Goal: Task Accomplishment & Management: Manage account settings

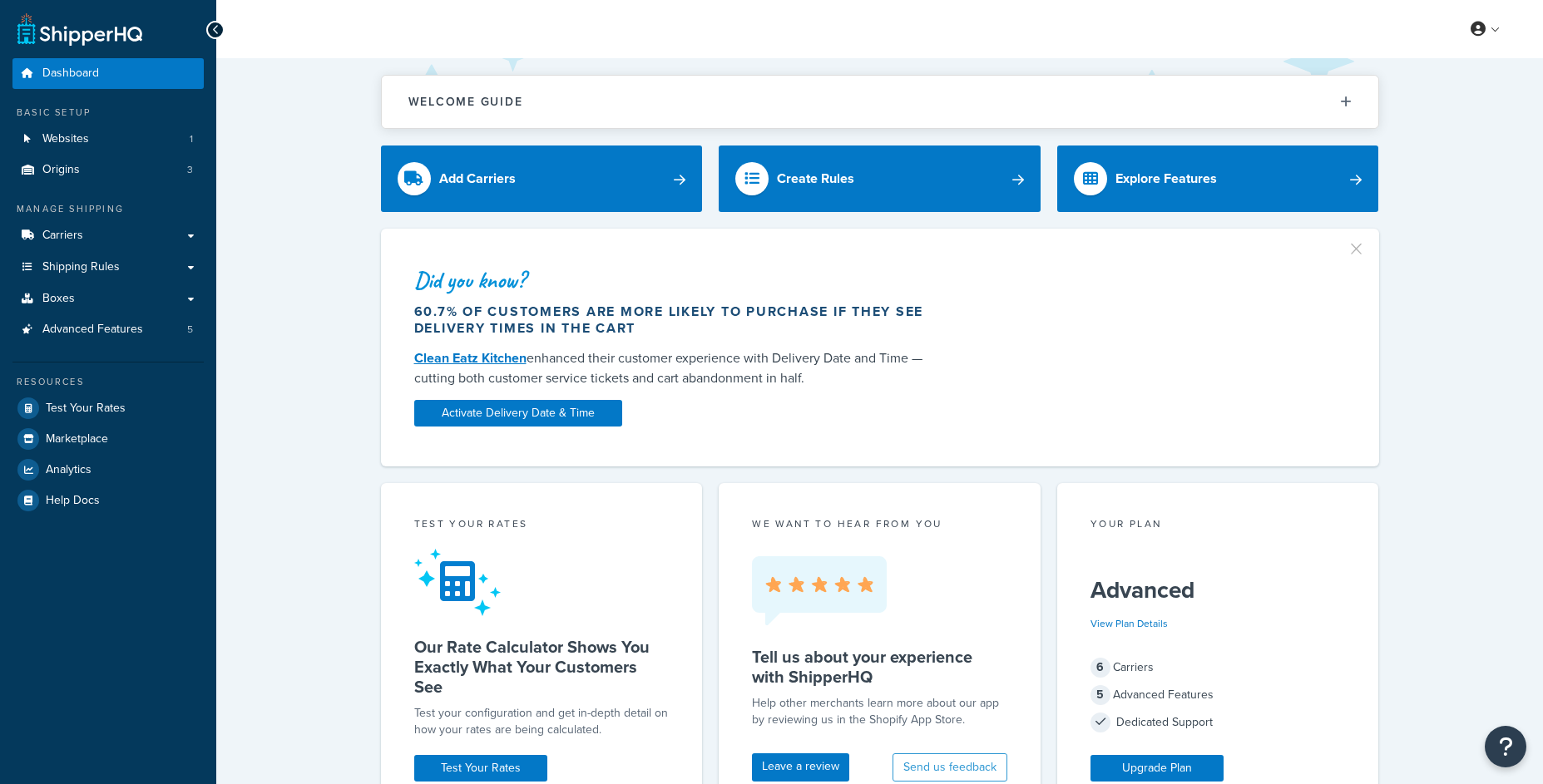
click at [146, 182] on link "Origins 3" at bounding box center [108, 170] width 191 height 31
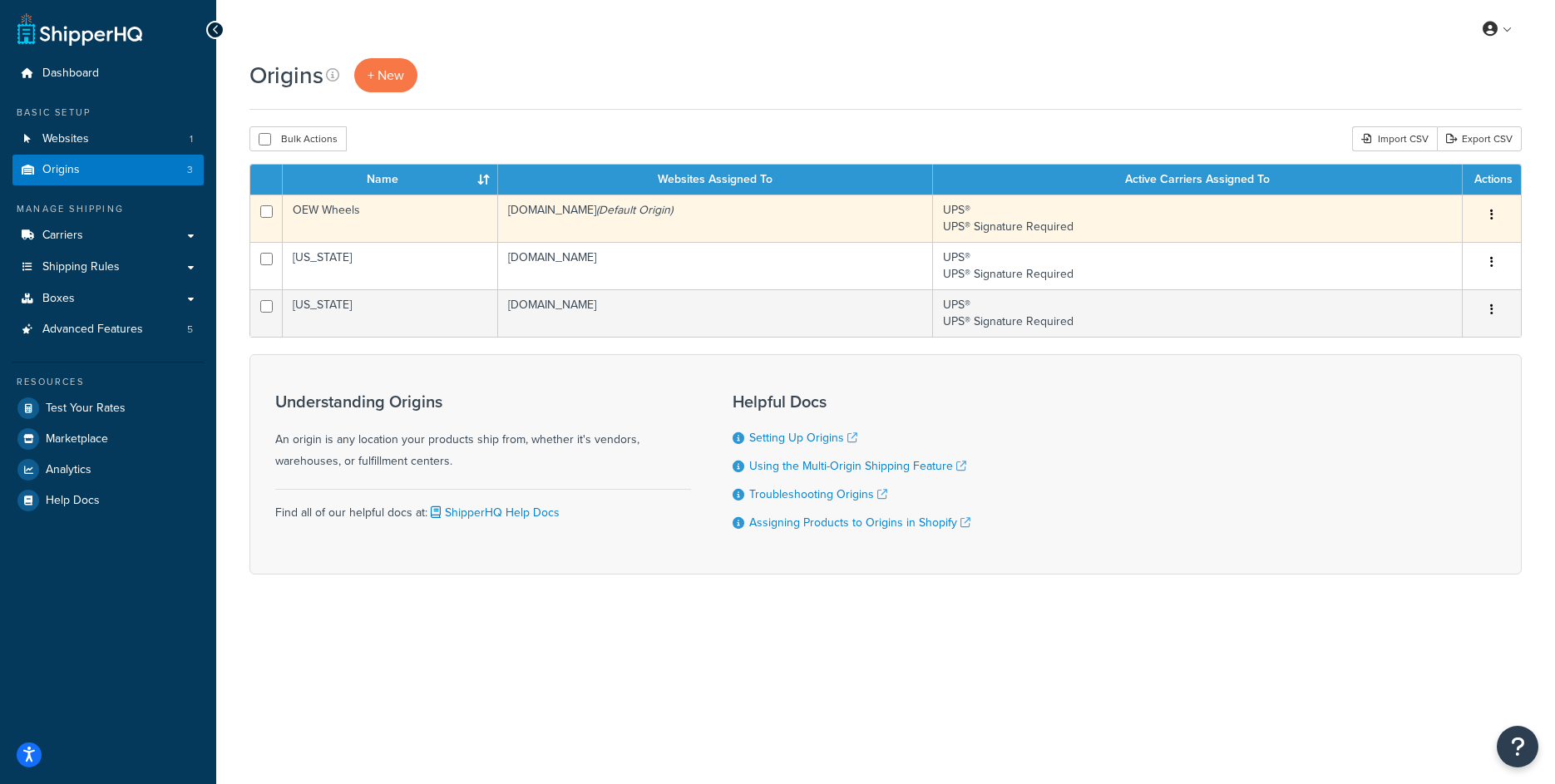
click at [1491, 217] on icon "button" at bounding box center [1492, 215] width 4 height 12
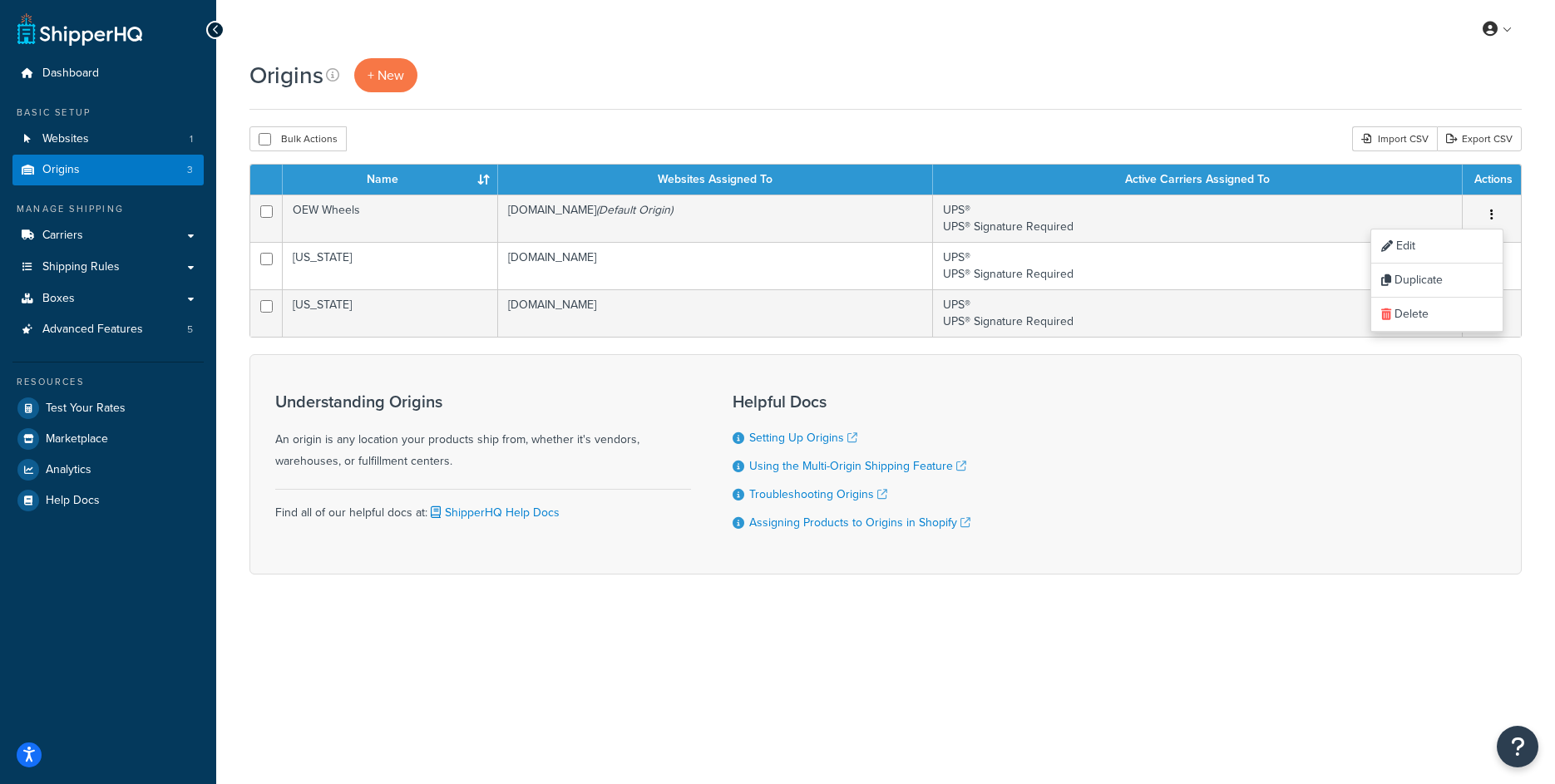
click at [1207, 380] on div "Understanding Origins An origin is any location your products ship from, whethe…" at bounding box center [886, 464] width 1273 height 220
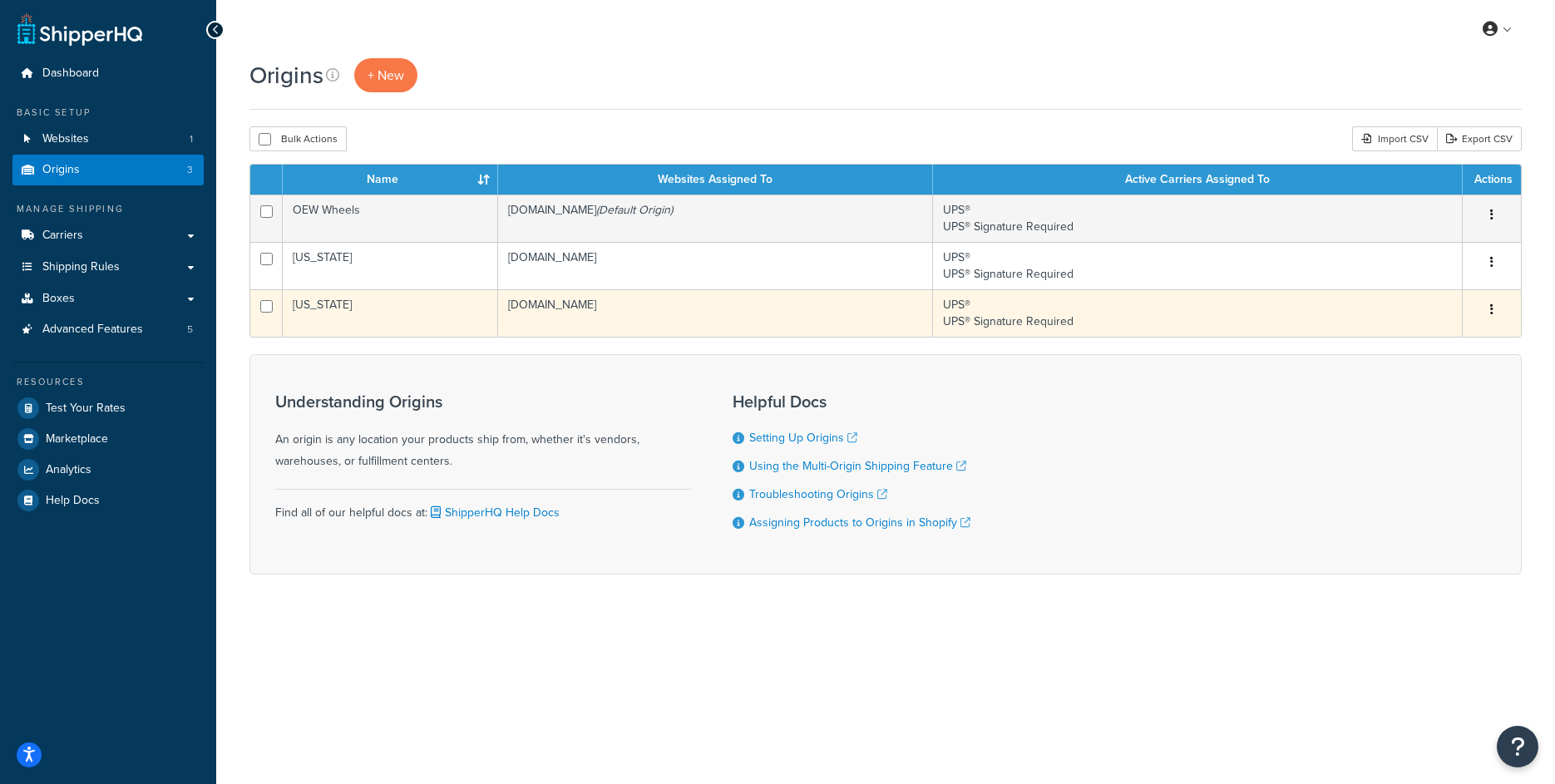
click at [1494, 308] on button "button" at bounding box center [1491, 310] width 23 height 27
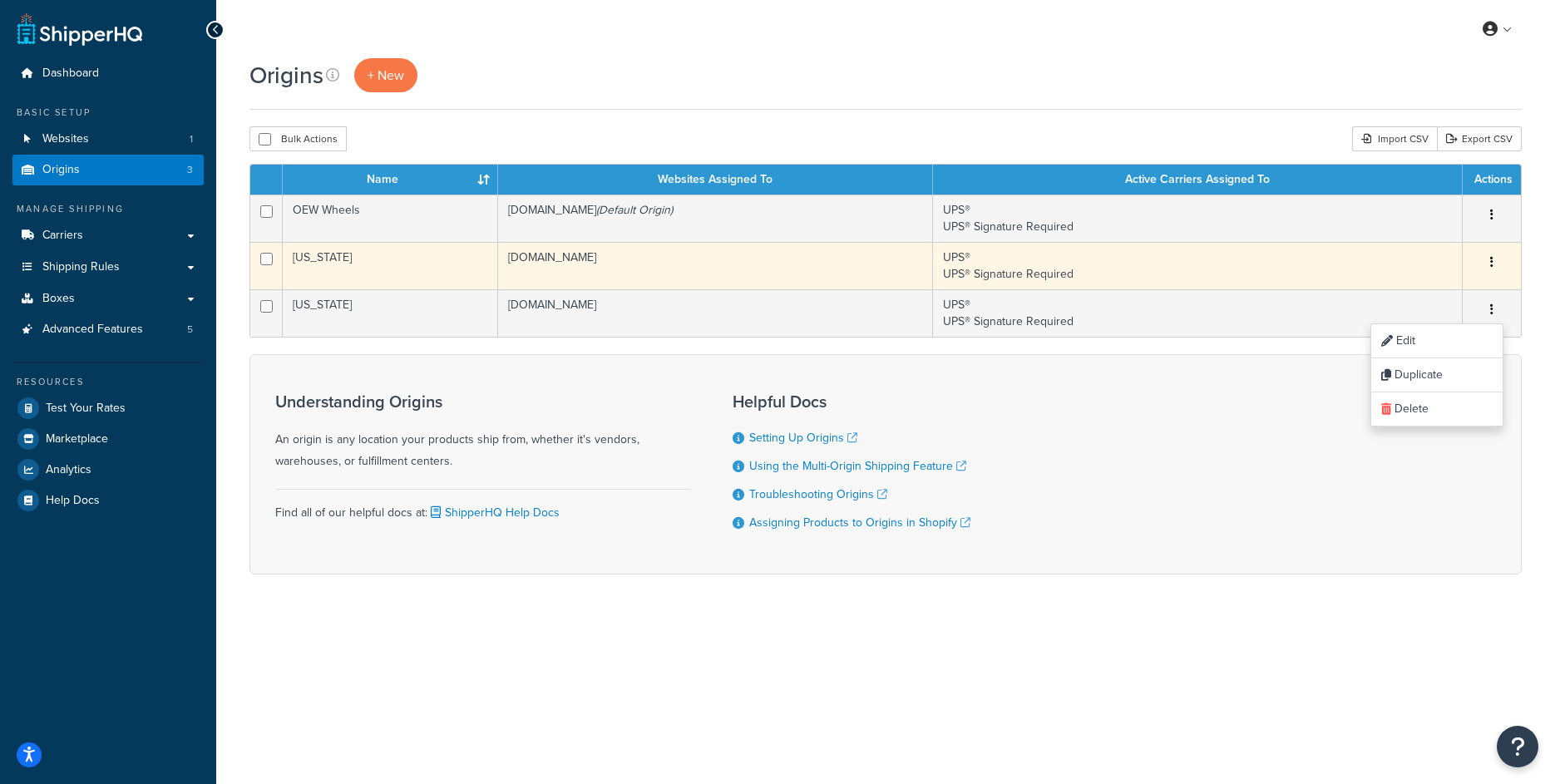
click at [1490, 264] on button "button" at bounding box center [1491, 263] width 23 height 27
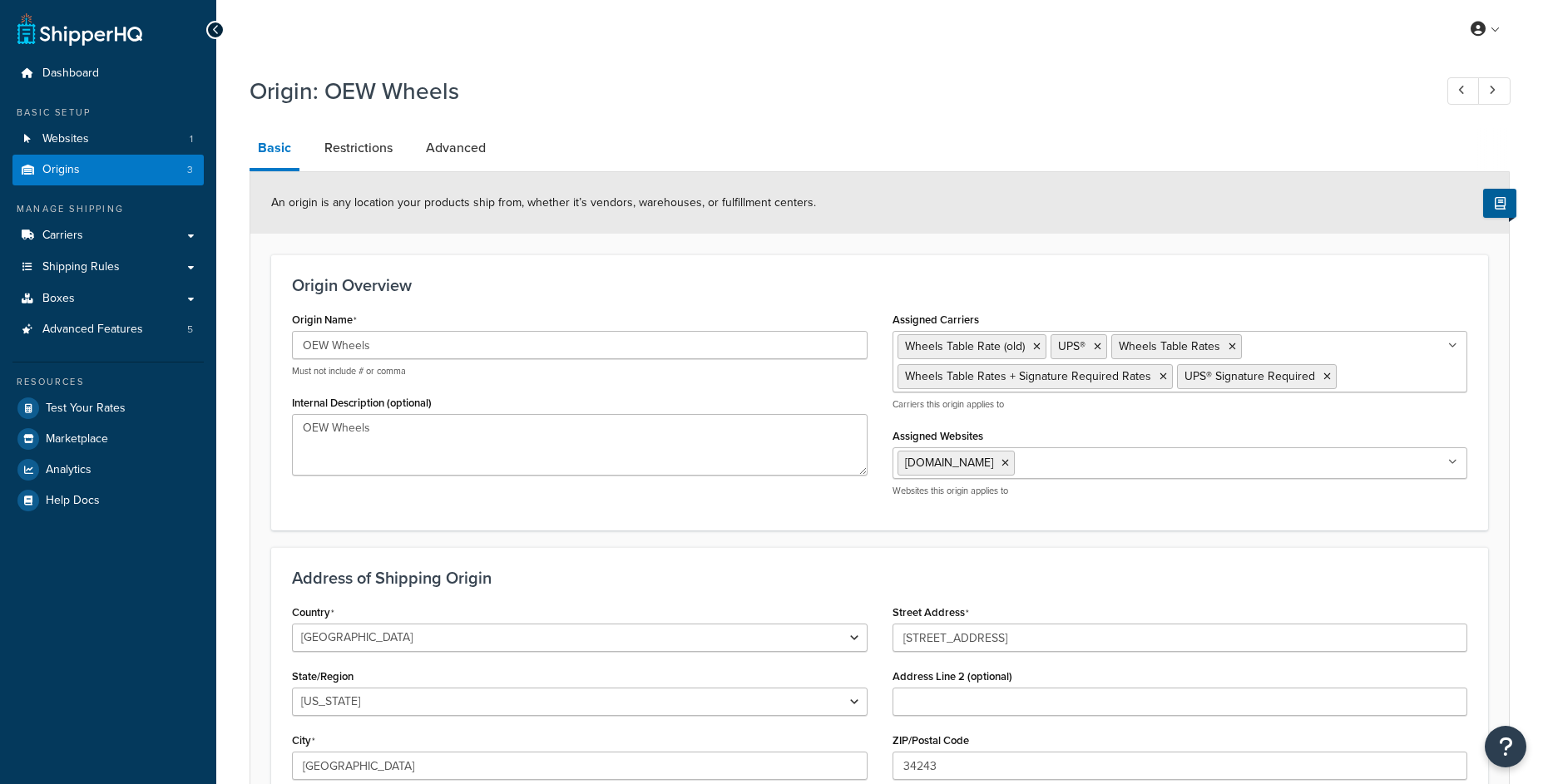
select select "9"
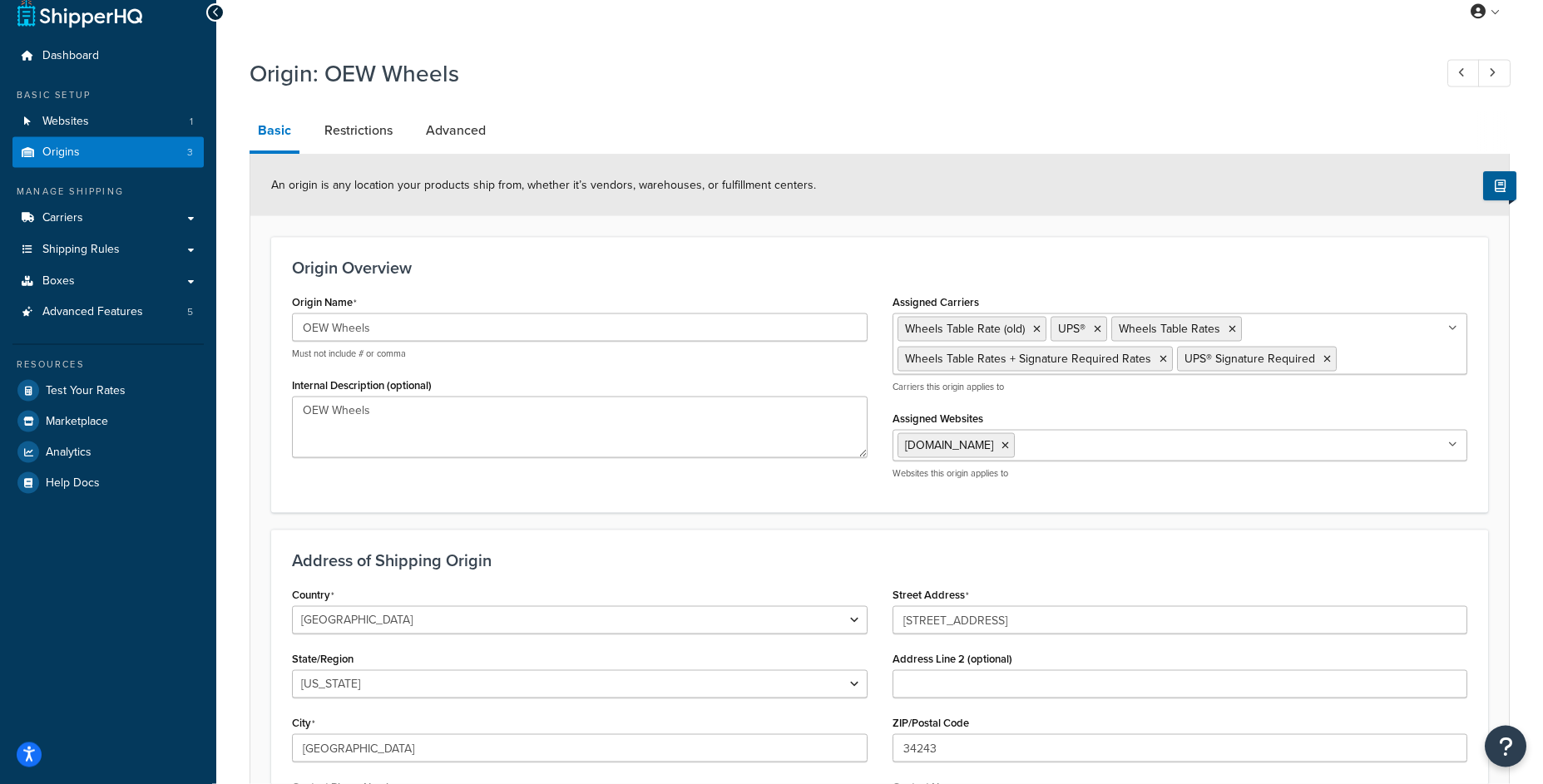
scroll to position [80, 0]
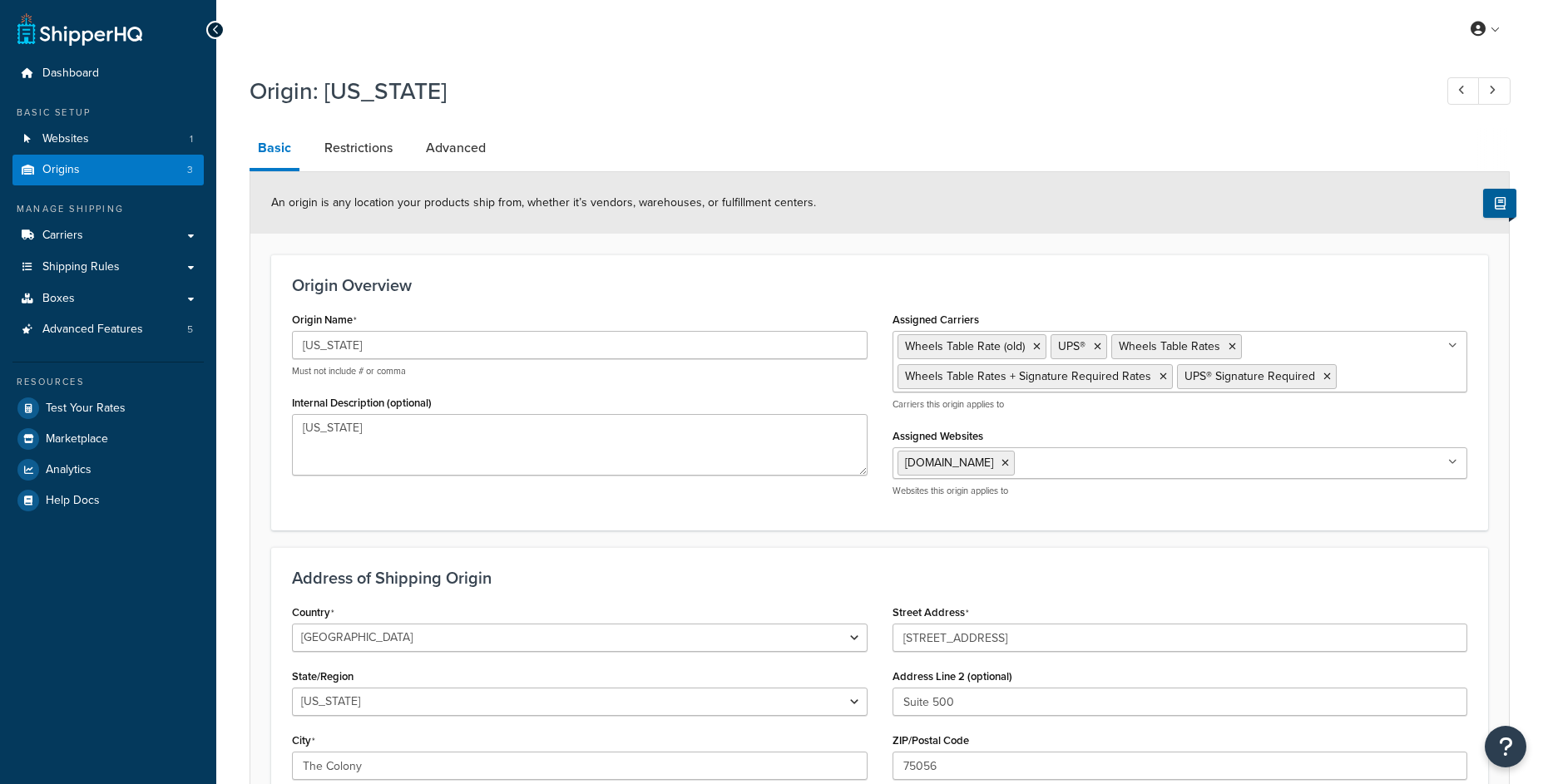
select select "43"
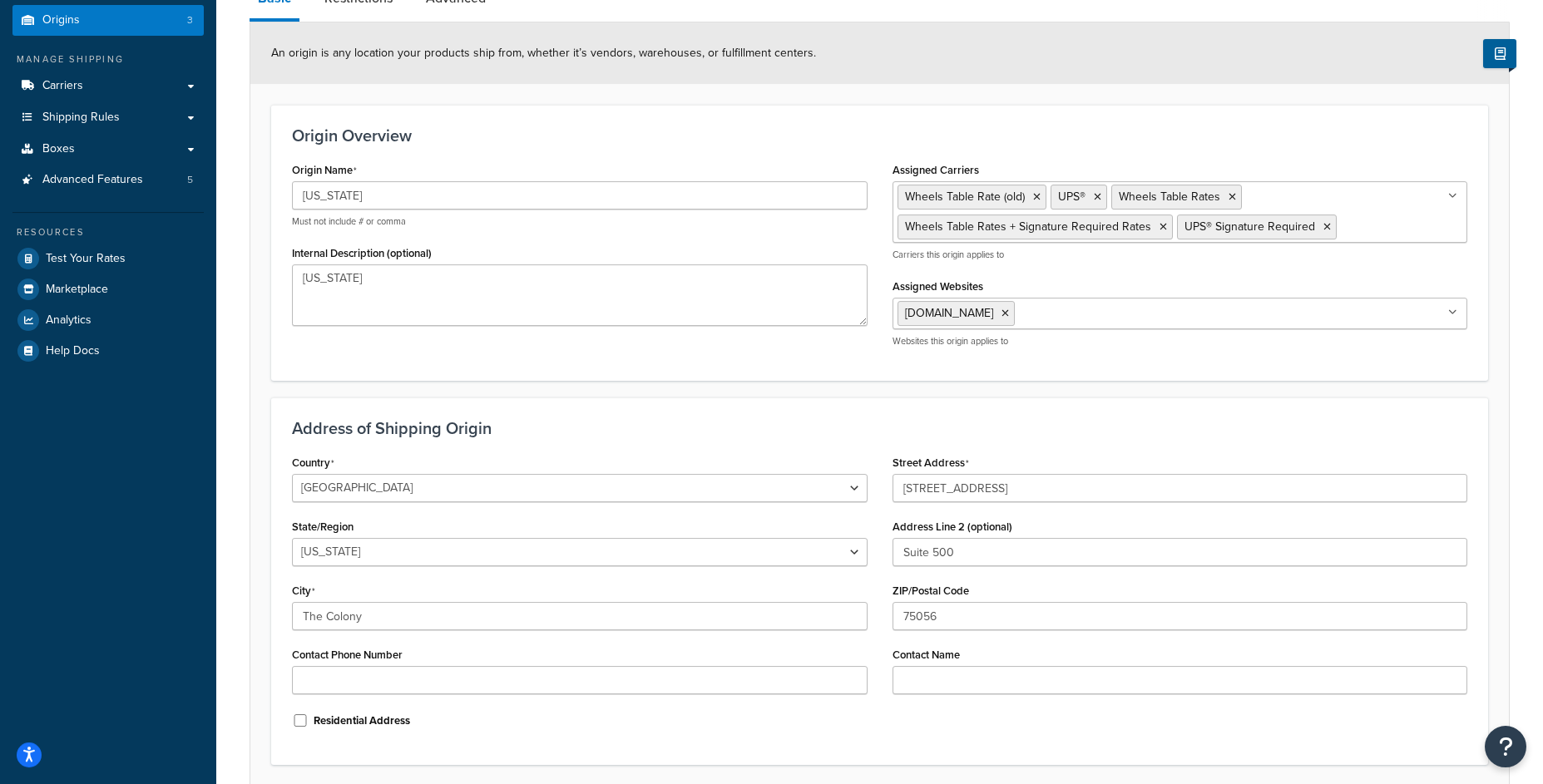
scroll to position [173, 0]
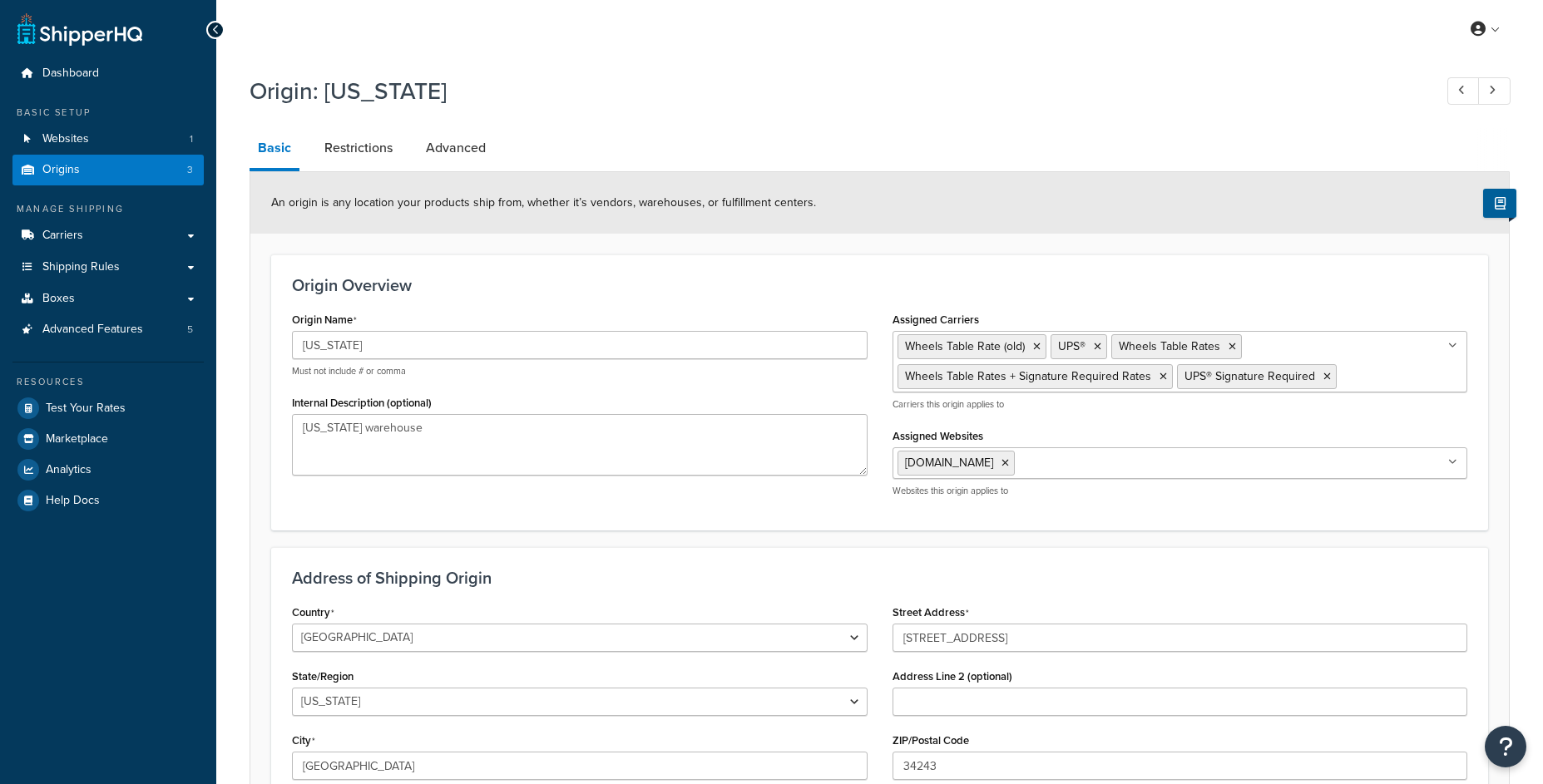
select select "9"
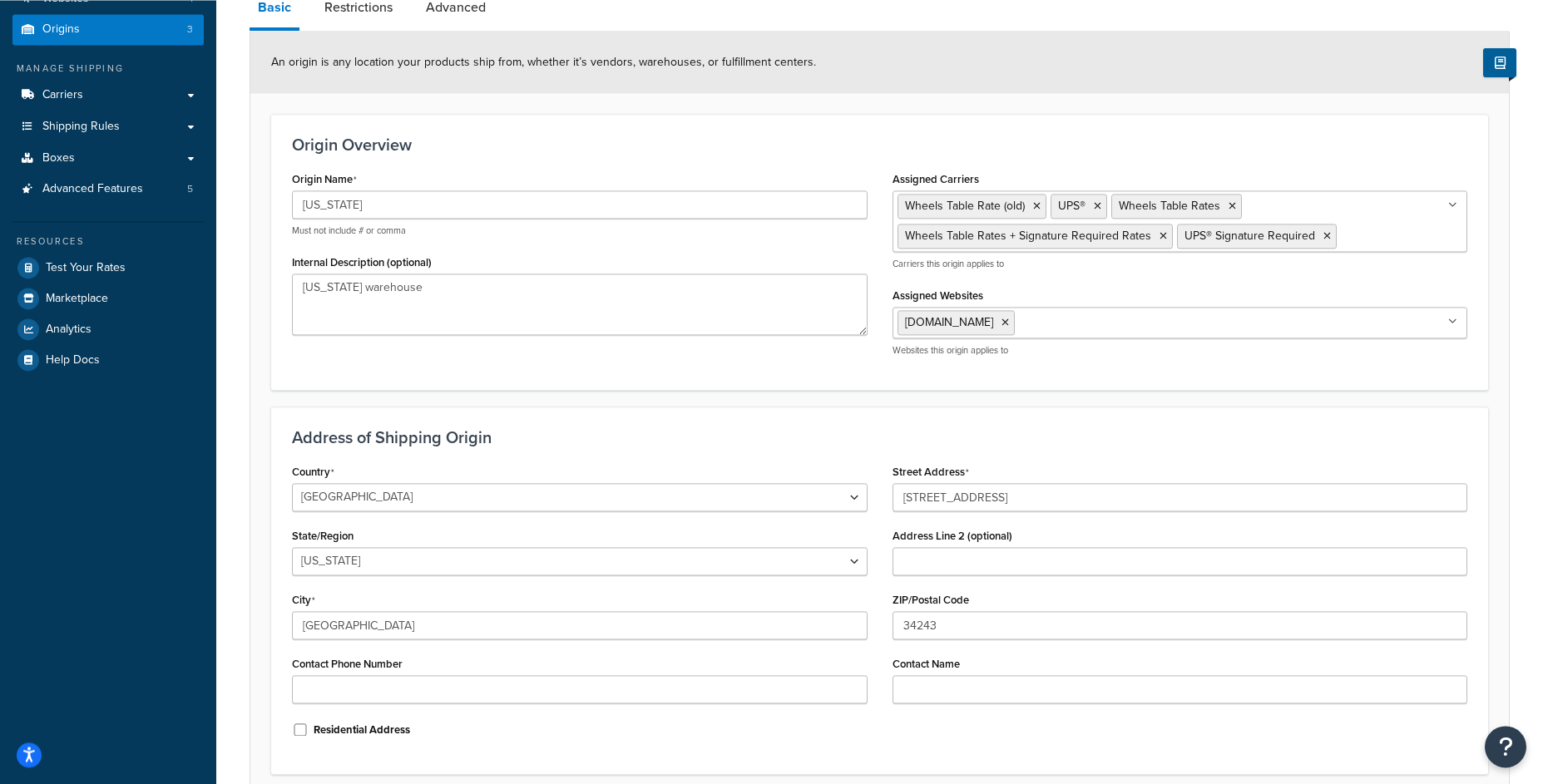
scroll to position [187, 0]
